Goal: Task Accomplishment & Management: Manage account settings

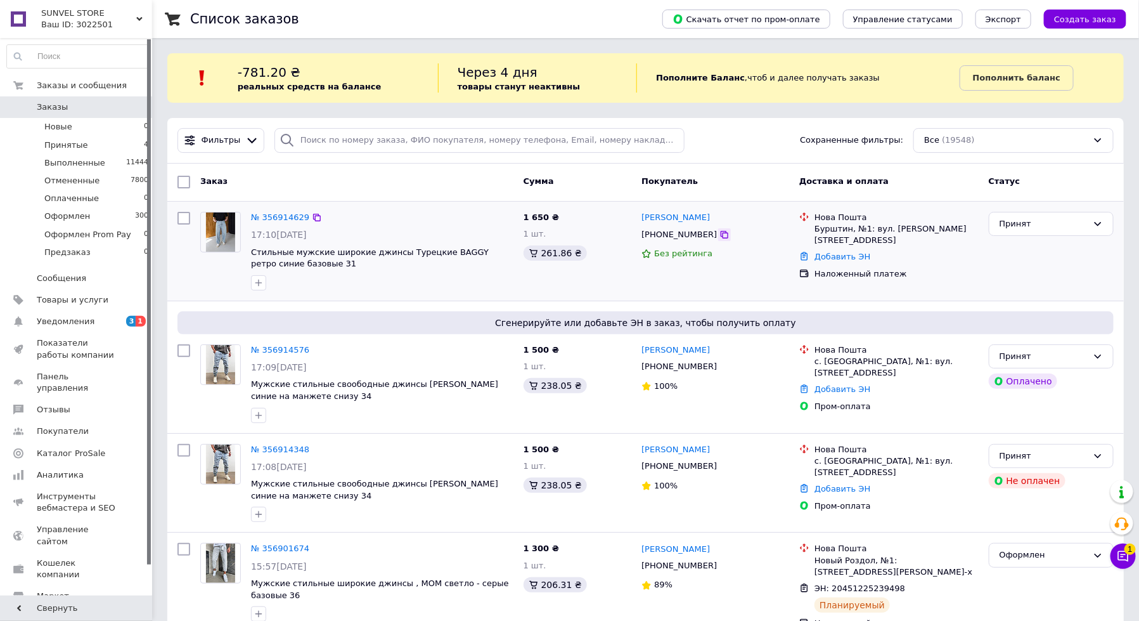
click at [722, 234] on div at bounding box center [724, 234] width 13 height 13
click at [720, 234] on icon at bounding box center [725, 235] width 10 height 10
click at [1033, 218] on div "Принят" at bounding box center [1044, 223] width 88 height 13
click at [1033, 315] on li "Оформлен" at bounding box center [1052, 319] width 124 height 23
click at [44, 111] on span "Заказы" at bounding box center [52, 106] width 31 height 11
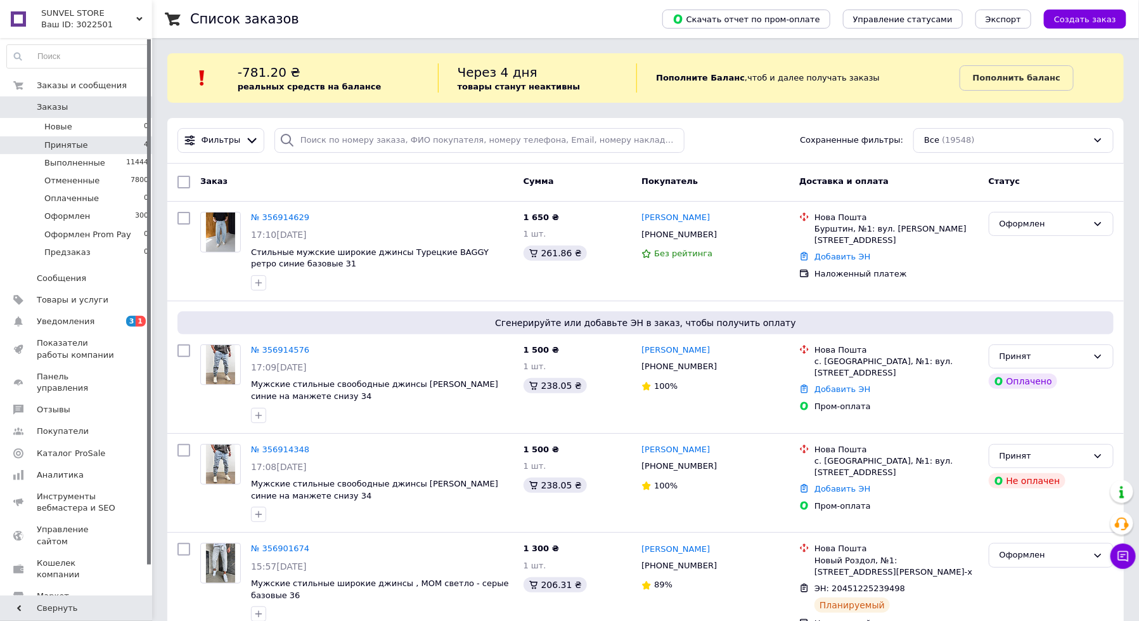
click at [100, 140] on li "Принятые 4" at bounding box center [78, 145] width 156 height 18
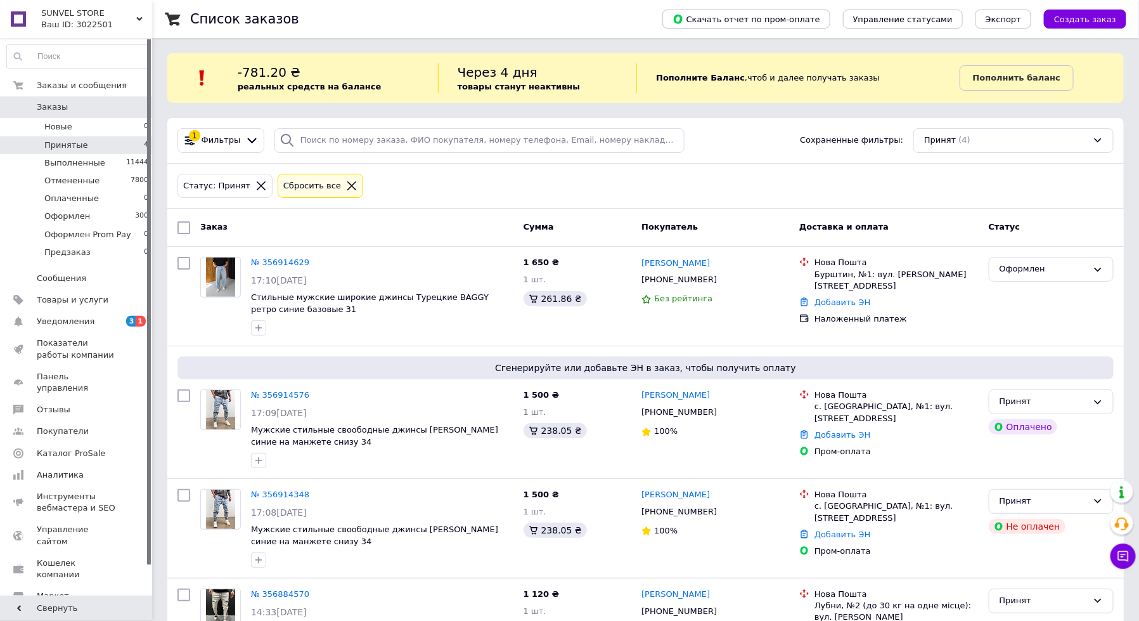
scroll to position [58, 0]
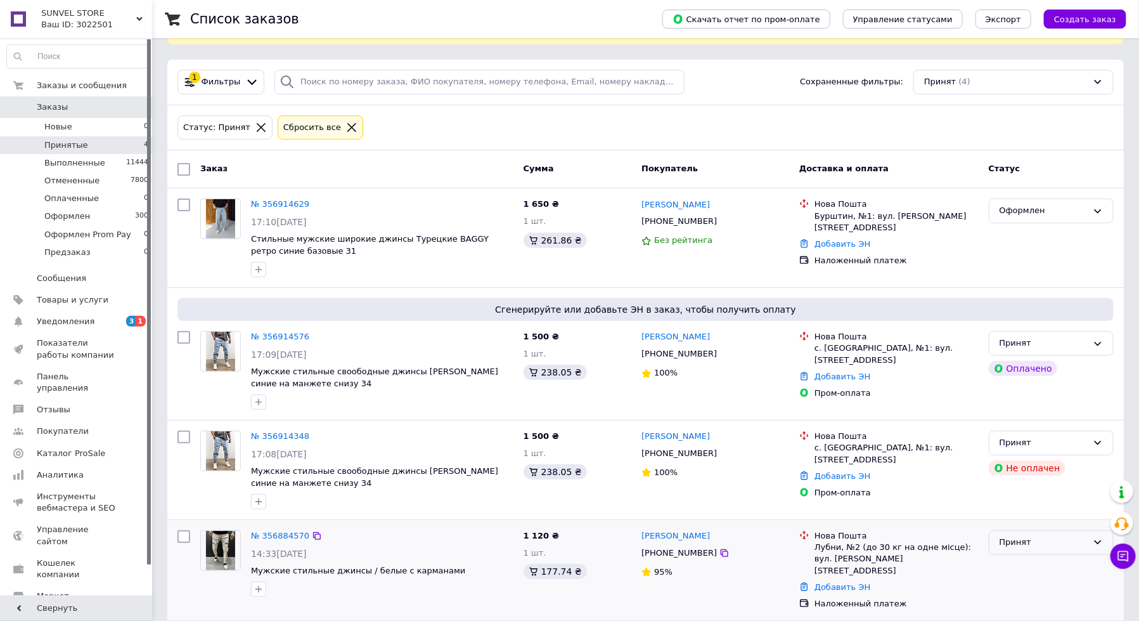
click at [1013, 538] on div "Принят" at bounding box center [1044, 542] width 88 height 13
click at [1007, 593] on li "Отменен" at bounding box center [1052, 591] width 124 height 23
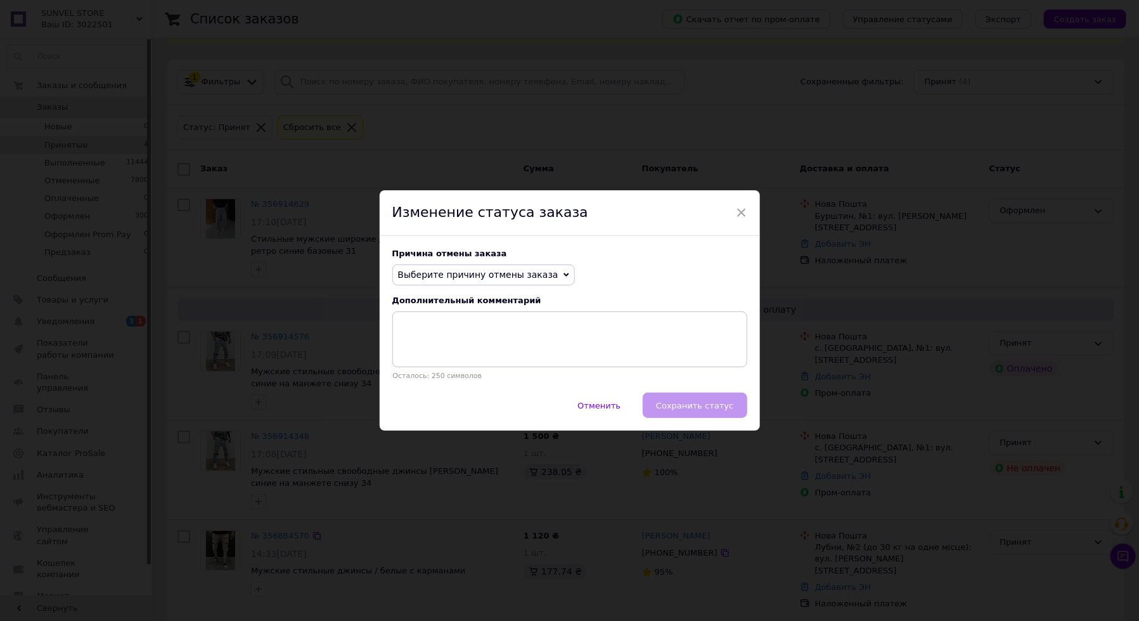
click at [481, 262] on div "Причина отмены заказа Выберите причину отмены заказа Нет в наличии Нет разновид…" at bounding box center [570, 314] width 380 height 157
click at [481, 271] on span "Выберите причину отмены заказа" at bounding box center [478, 274] width 160 height 10
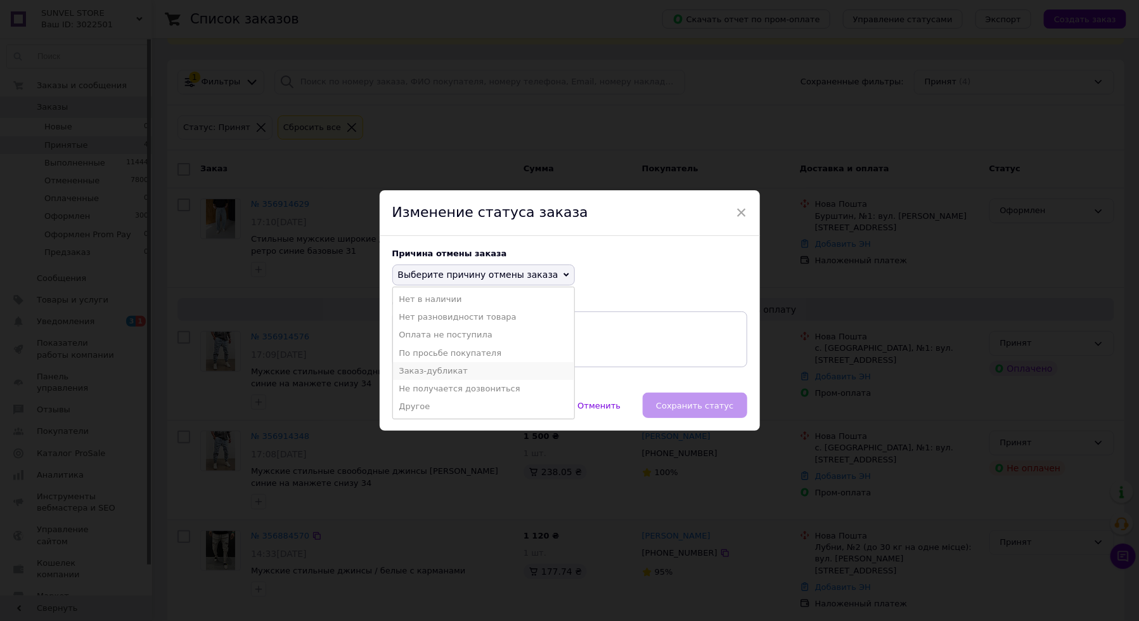
click at [471, 369] on li "Заказ-дубликат" at bounding box center [483, 371] width 181 height 18
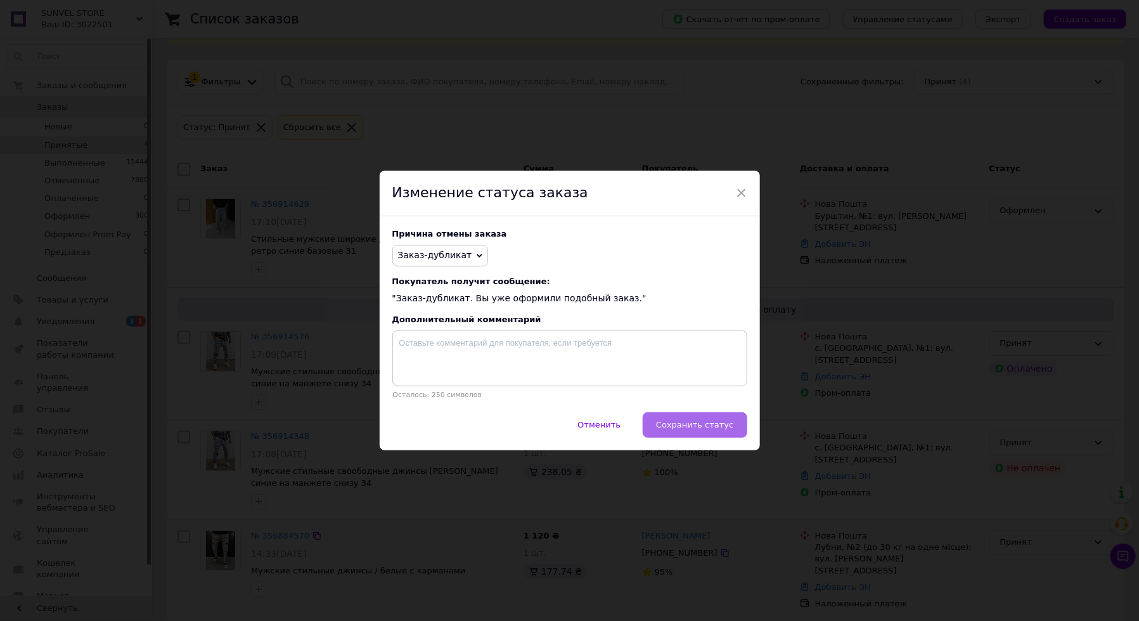
click at [685, 432] on button "Сохранить статус" at bounding box center [695, 424] width 104 height 25
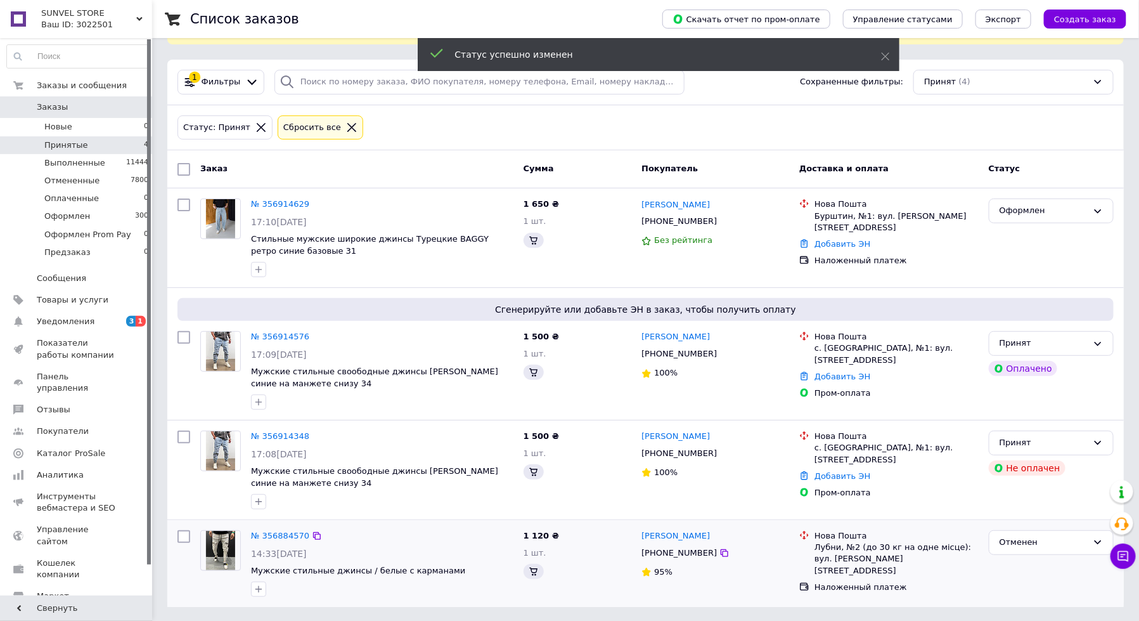
scroll to position [57, 0]
click at [683, 533] on link "[PERSON_NAME]" at bounding box center [676, 537] width 68 height 12
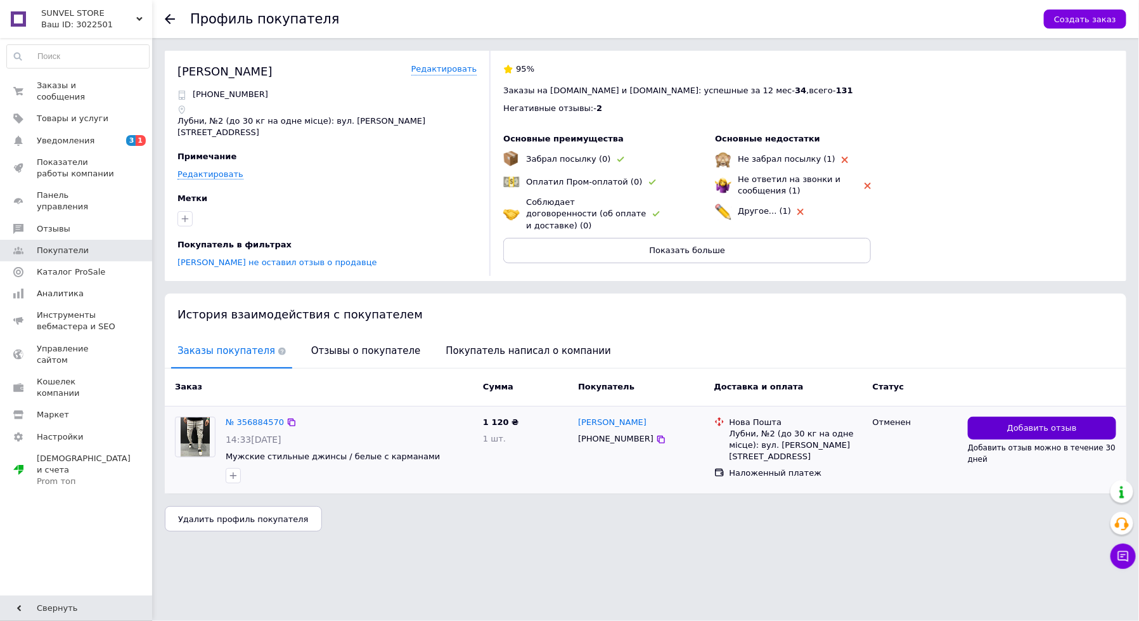
click at [1072, 418] on button "Добавить отзыв" at bounding box center [1042, 428] width 148 height 23
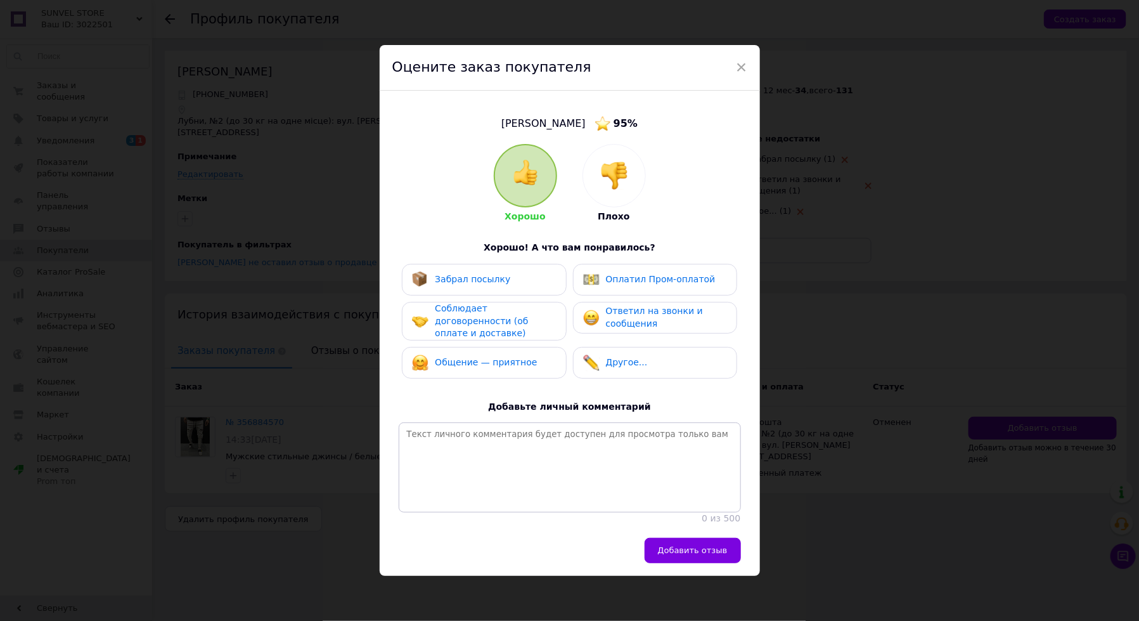
click at [624, 193] on div at bounding box center [614, 176] width 62 height 62
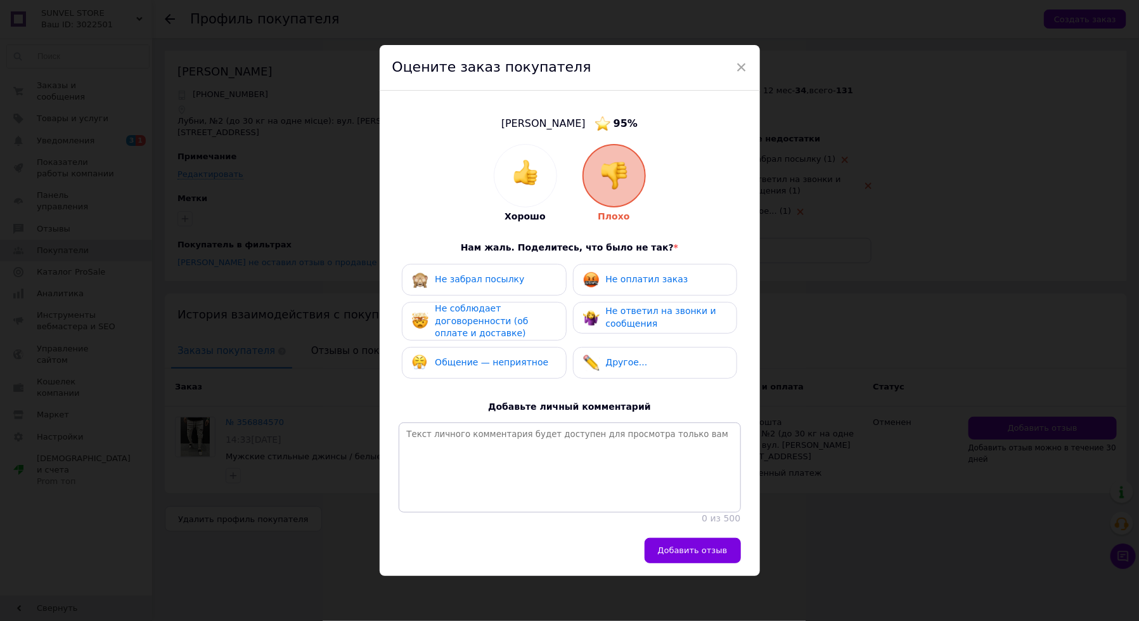
click at [624, 286] on div "Не оплатил заказ" at bounding box center [635, 279] width 105 height 16
click at [508, 287] on div "Не забрал посылку" at bounding box center [468, 279] width 112 height 16
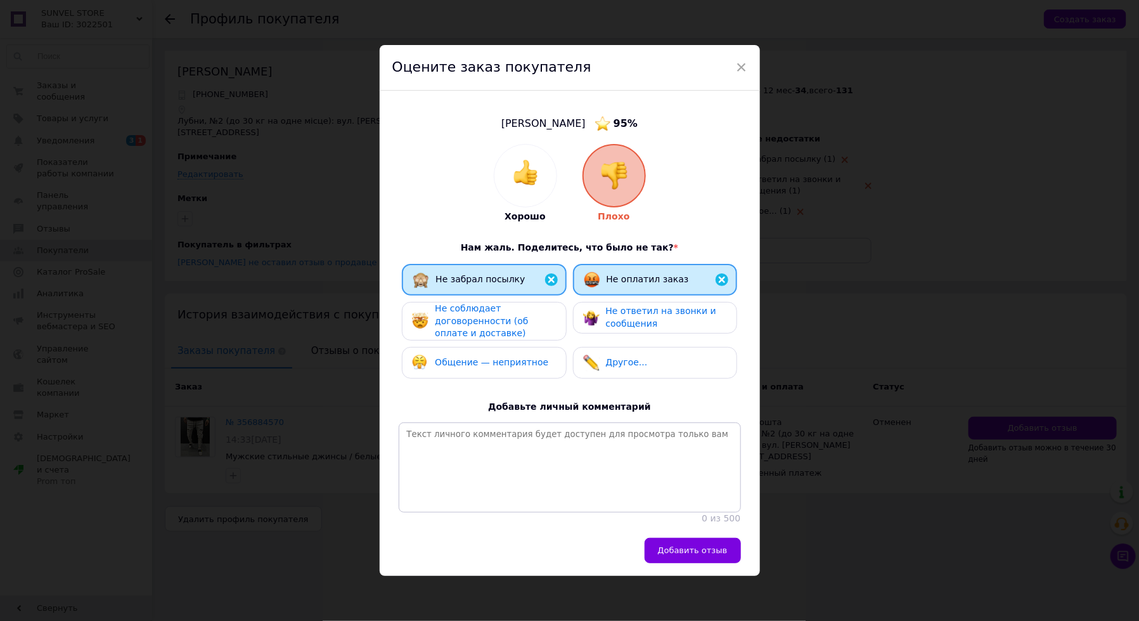
click at [508, 325] on span "Не соблюдает договоренности (об оплате и доставке)" at bounding box center [481, 320] width 93 height 35
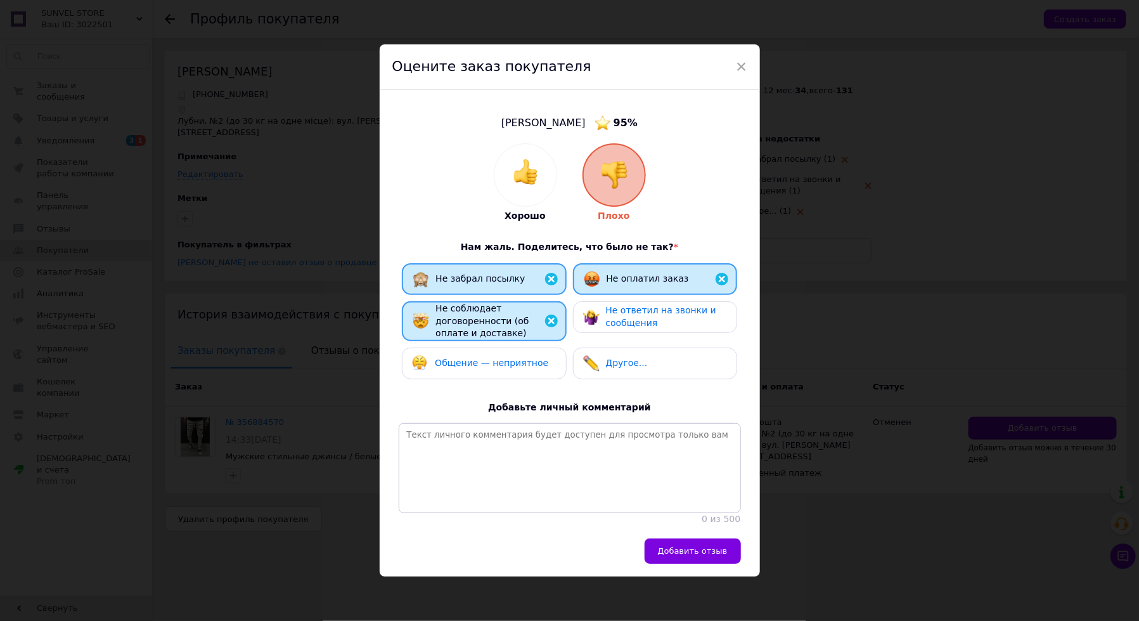
click at [594, 325] on img at bounding box center [591, 317] width 16 height 16
click at [533, 371] on div "Общение — неприятное" at bounding box center [484, 363] width 164 height 32
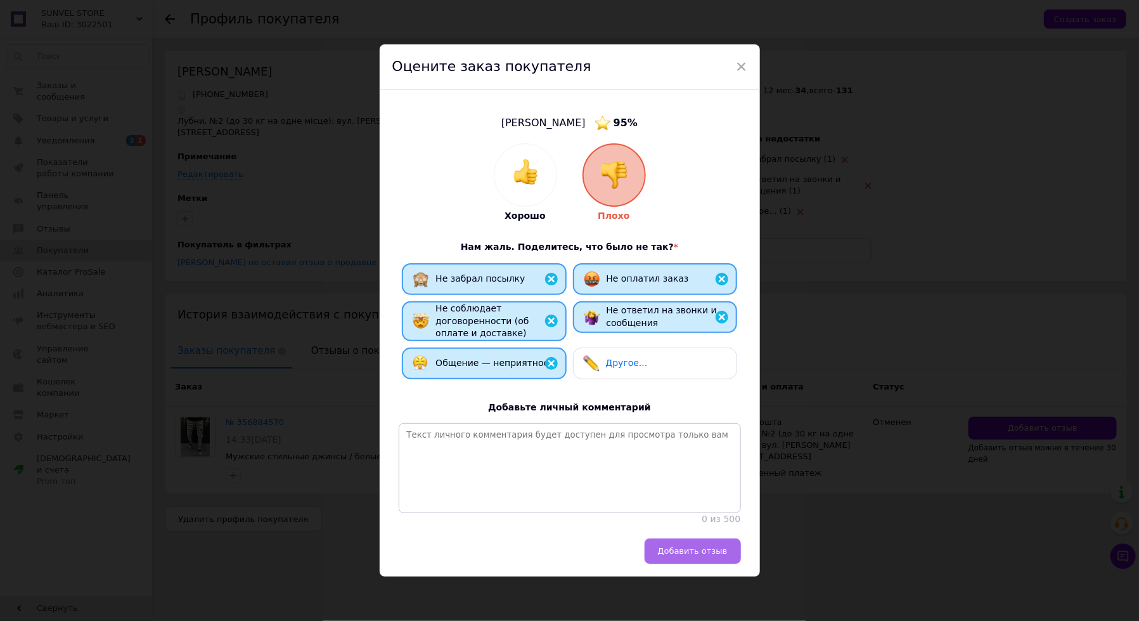
click at [675, 559] on button "Добавить отзыв" at bounding box center [693, 550] width 96 height 25
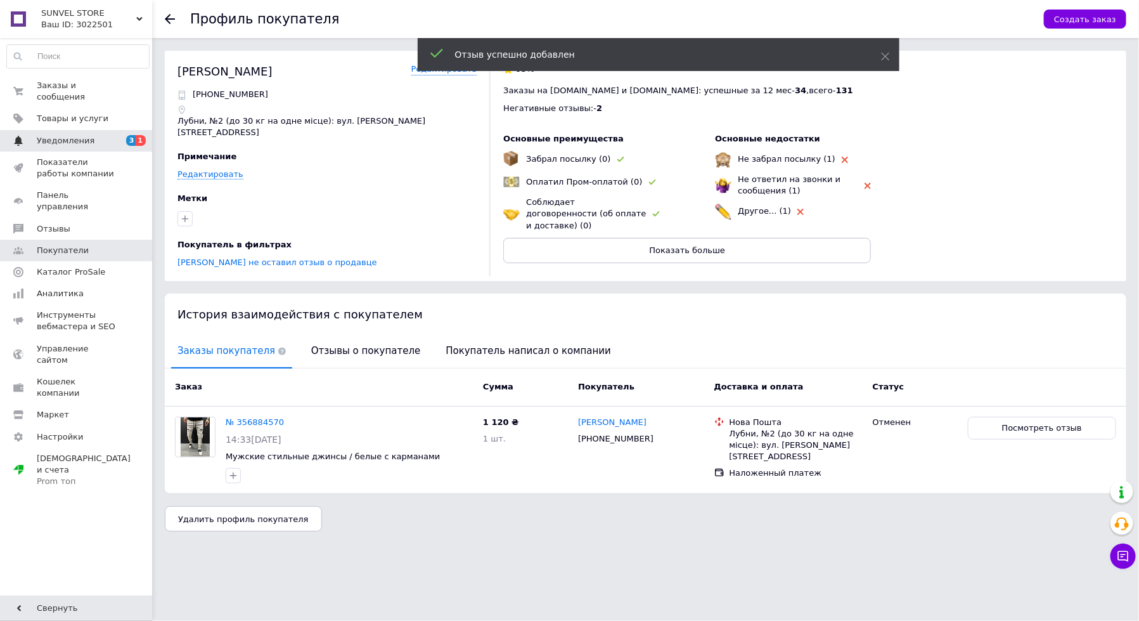
click at [89, 138] on span "Уведомления" at bounding box center [66, 140] width 58 height 11
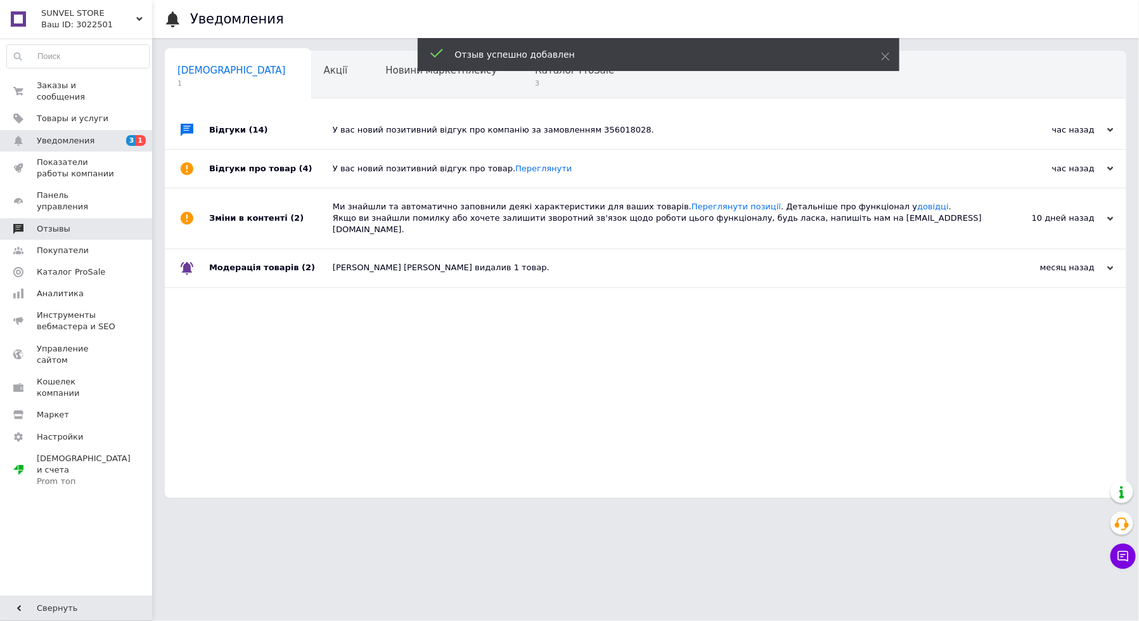
click at [98, 223] on span "Отзывы" at bounding box center [77, 228] width 81 height 11
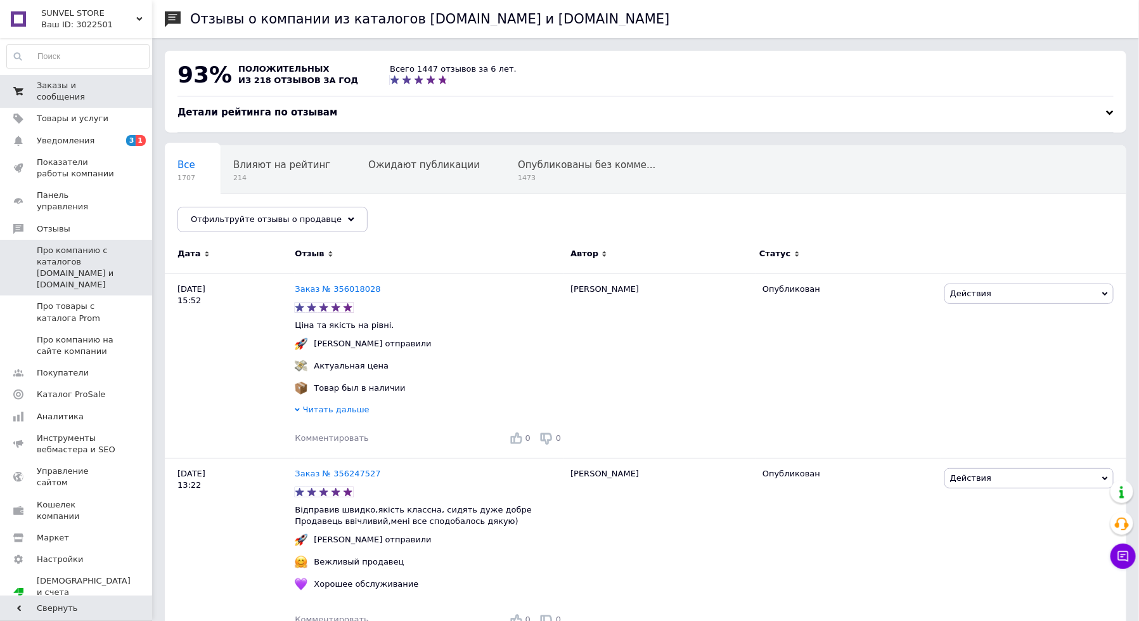
click at [105, 101] on span "Заказы и сообщения" at bounding box center [77, 91] width 81 height 23
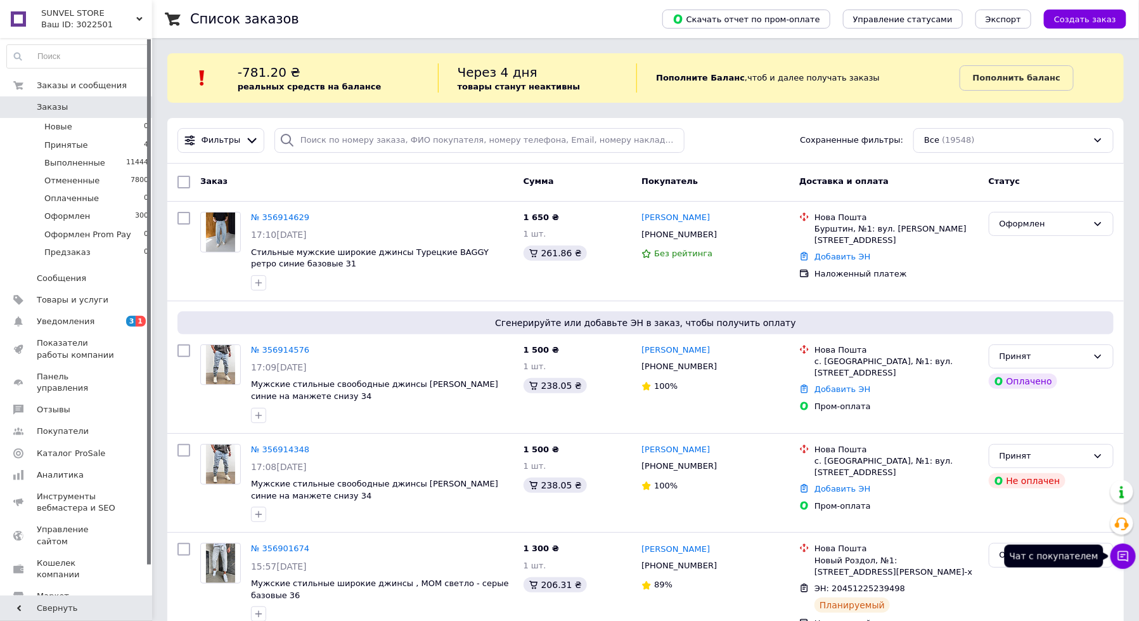
click at [1129, 561] on icon at bounding box center [1123, 556] width 13 height 13
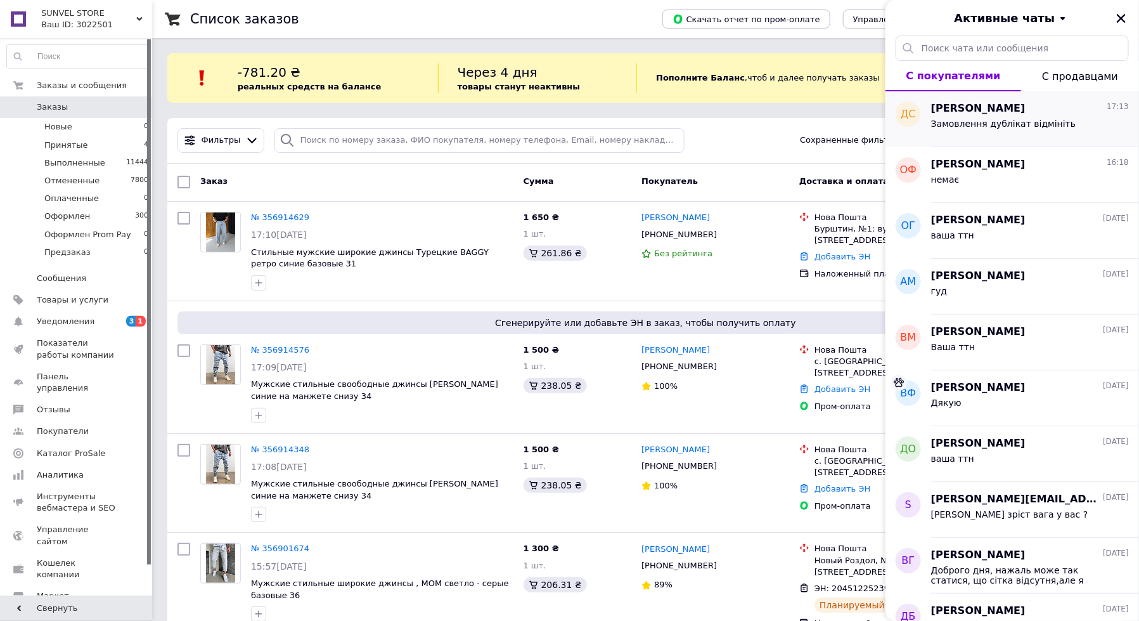
click at [986, 119] on span "Замовлення дублікат відмініть" at bounding box center [1003, 124] width 145 height 10
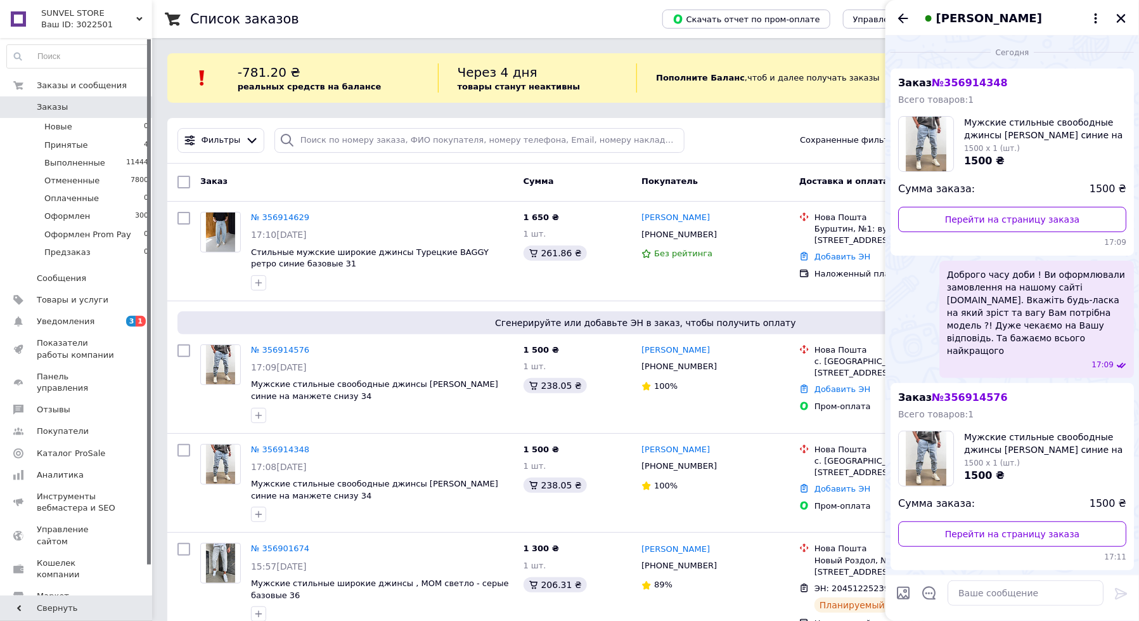
scroll to position [189, 0]
